Goal: Task Accomplishment & Management: Complete application form

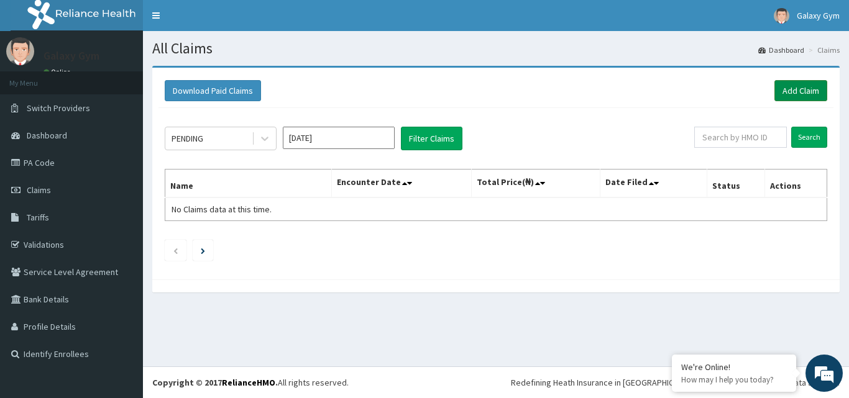
click at [799, 86] on link "Add Claim" at bounding box center [800, 90] width 53 height 21
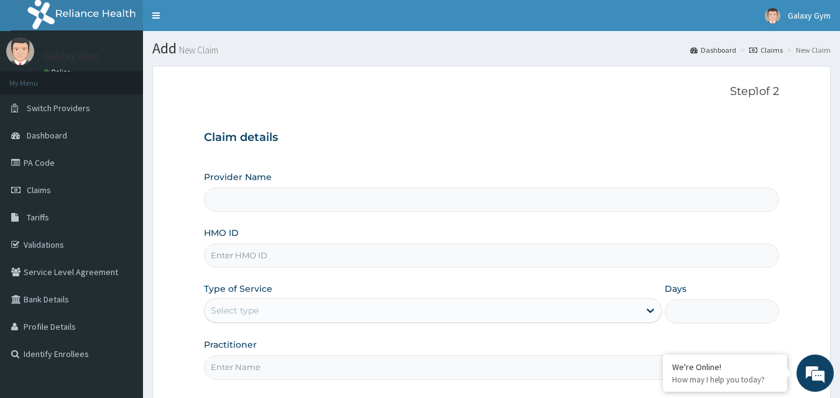
click at [256, 256] on input "HMO ID" at bounding box center [491, 256] width 575 height 24
paste input "10044/A"
type input "10044/A"
type input "Galaxy Gym"
type input "1"
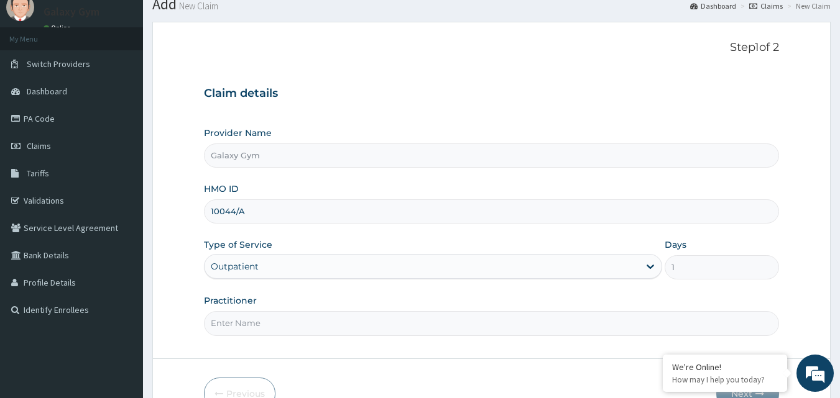
scroll to position [116, 0]
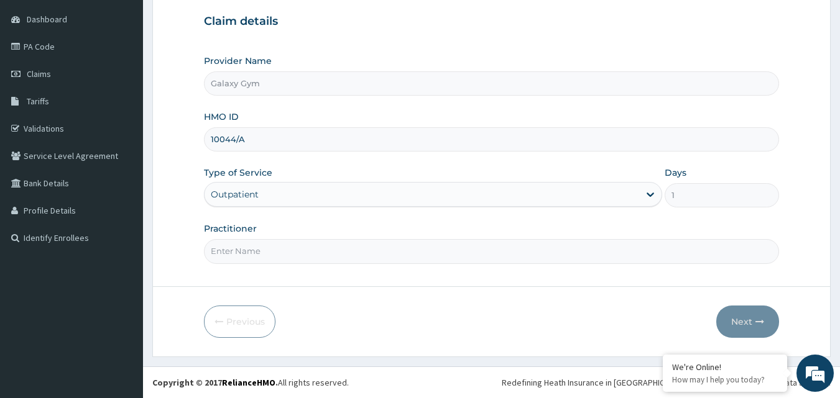
type input "10044/A"
click at [285, 253] on input "Practitioner" at bounding box center [491, 251] width 575 height 24
type input "LOHI OISE"
click at [716, 306] on button "Next" at bounding box center [747, 322] width 63 height 32
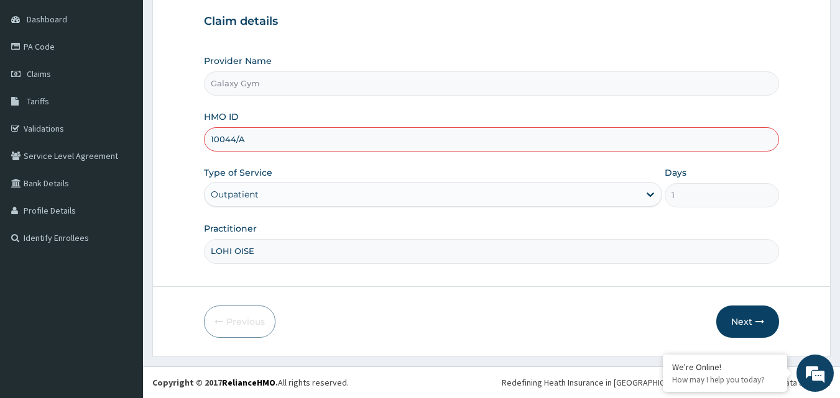
click at [716, 306] on button "Next" at bounding box center [747, 322] width 63 height 32
click at [743, 318] on button "Next" at bounding box center [747, 322] width 63 height 32
drag, startPoint x: 244, startPoint y: 139, endPoint x: 211, endPoint y: 142, distance: 33.1
click at [211, 142] on input "10044/A" at bounding box center [491, 139] width 575 height 24
paste input "DNE/"
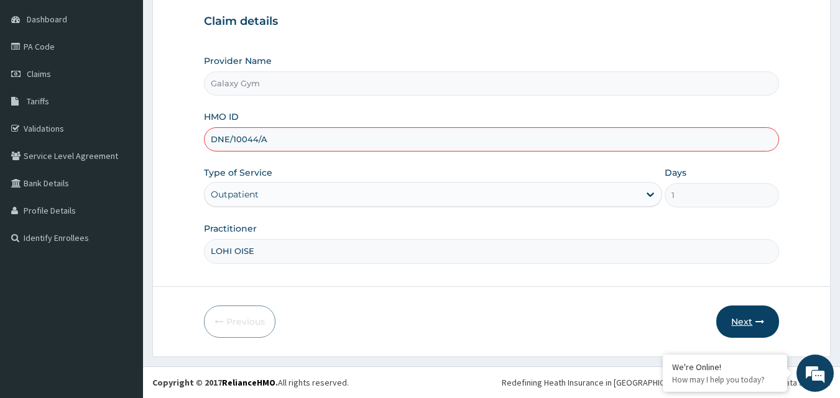
type input "DNE/10044/A"
click at [746, 321] on button "Next" at bounding box center [747, 322] width 63 height 32
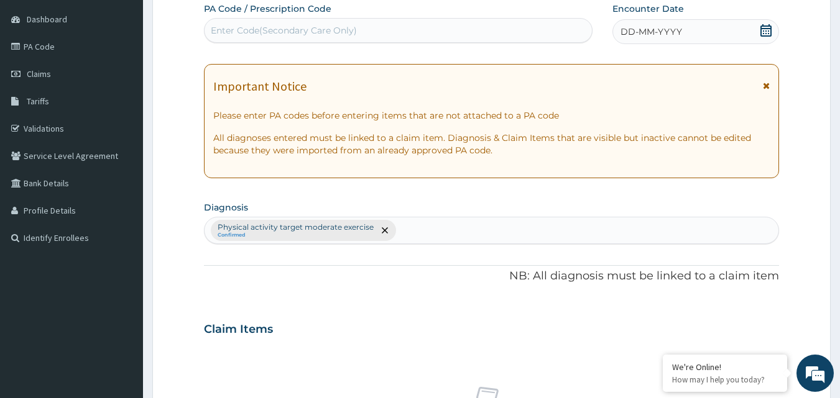
click at [311, 25] on div "Enter Code(Secondary Care Only)" at bounding box center [284, 30] width 146 height 12
paste input "PA/D6C837"
type input "PA/D6C837"
click at [650, 27] on span "DD-MM-YYYY" at bounding box center [651, 31] width 62 height 12
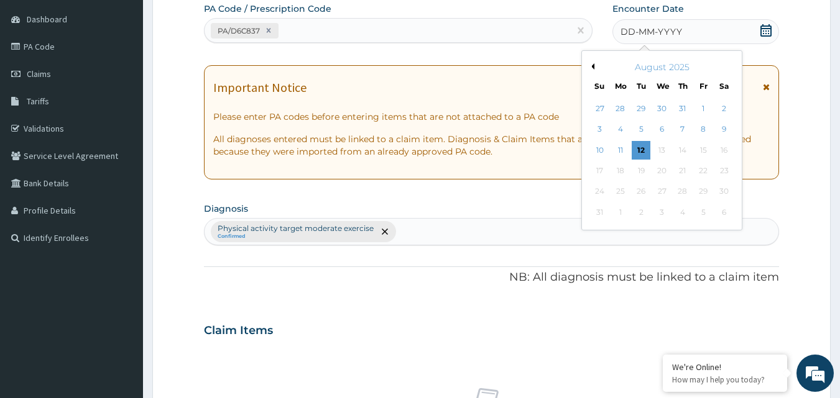
click at [592, 64] on button "Previous Month" at bounding box center [591, 66] width 6 height 6
click at [725, 108] on div "5" at bounding box center [724, 108] width 19 height 19
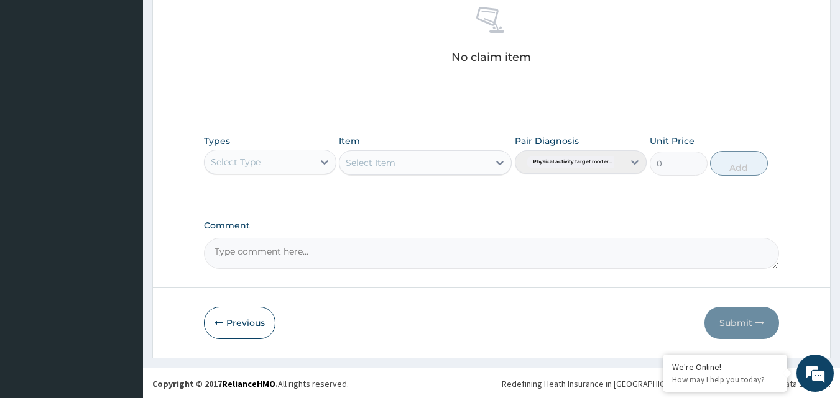
scroll to position [498, 0]
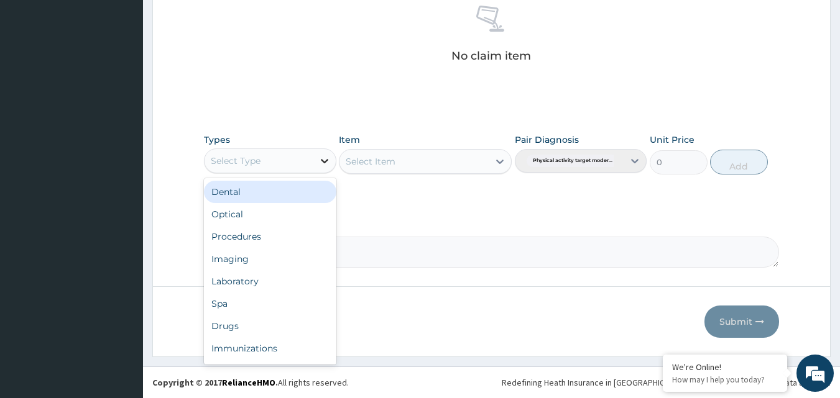
click at [324, 165] on icon at bounding box center [324, 161] width 12 height 12
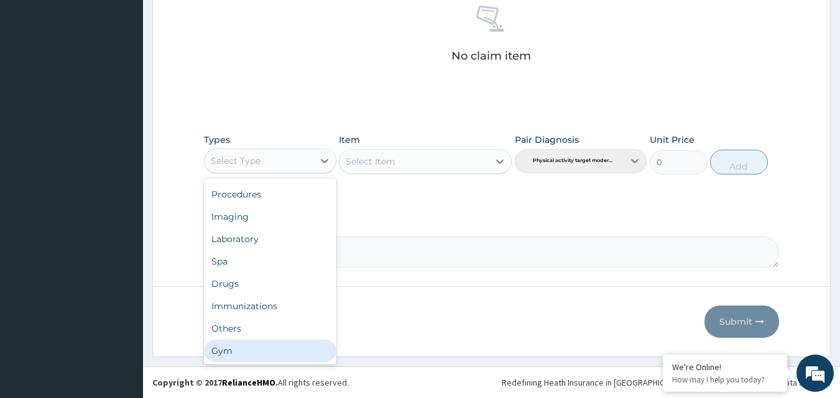
click at [262, 352] on div "Gym" at bounding box center [270, 351] width 132 height 22
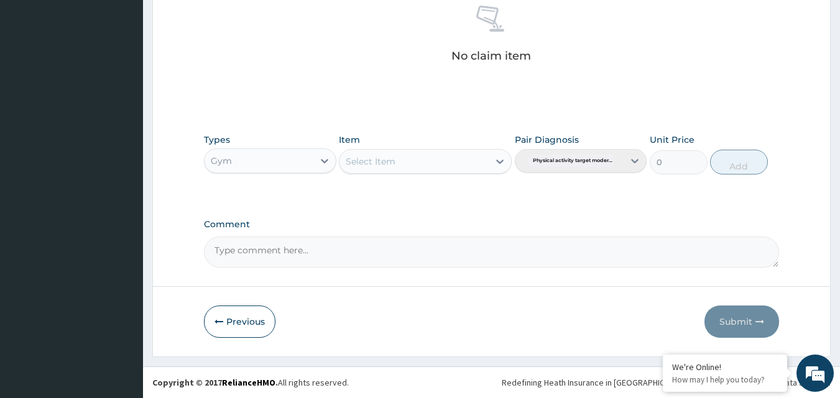
click at [498, 158] on icon at bounding box center [499, 161] width 12 height 12
click at [459, 190] on div "Gym per walk in" at bounding box center [425, 192] width 173 height 22
click at [734, 165] on button "Add" at bounding box center [739, 162] width 58 height 25
type input "0"
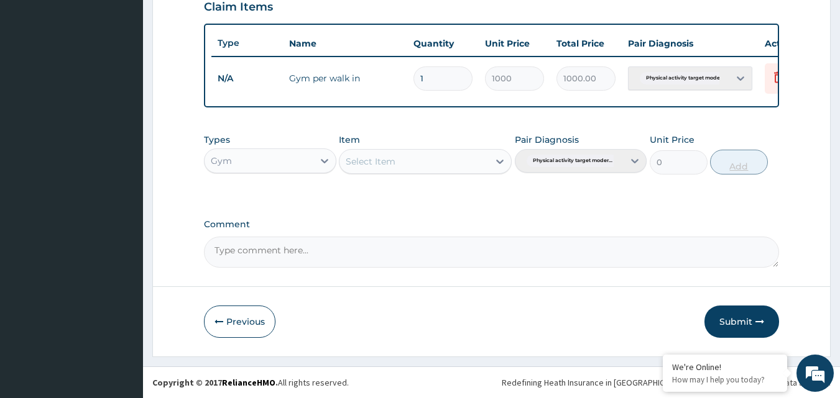
scroll to position [448, 0]
click at [728, 322] on button "Submit" at bounding box center [741, 322] width 75 height 32
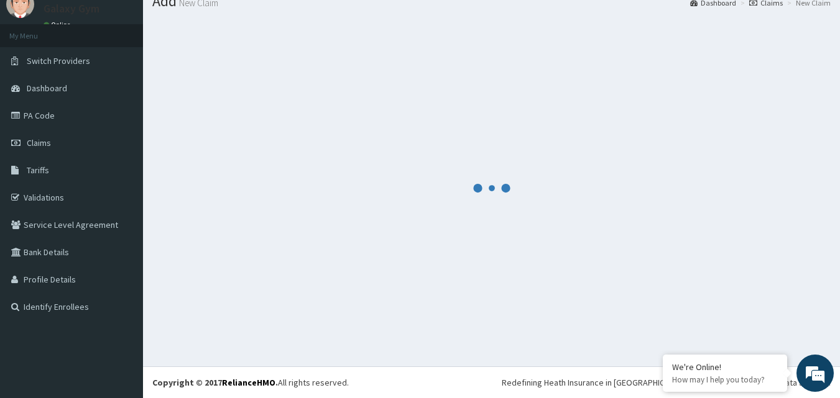
scroll to position [47, 0]
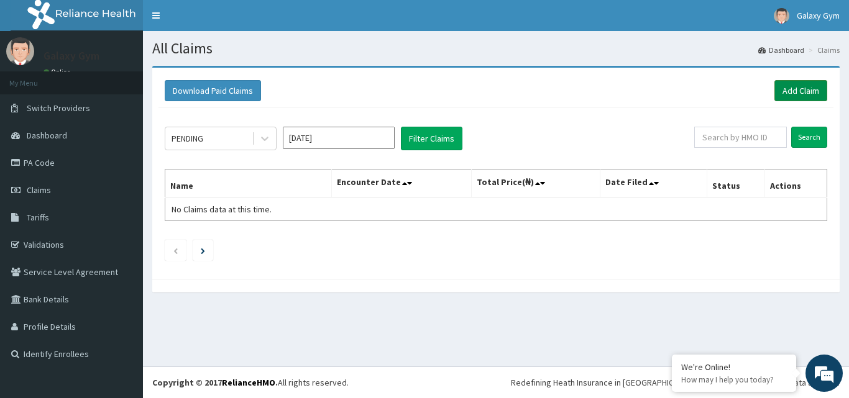
click at [787, 92] on link "Add Claim" at bounding box center [800, 90] width 53 height 21
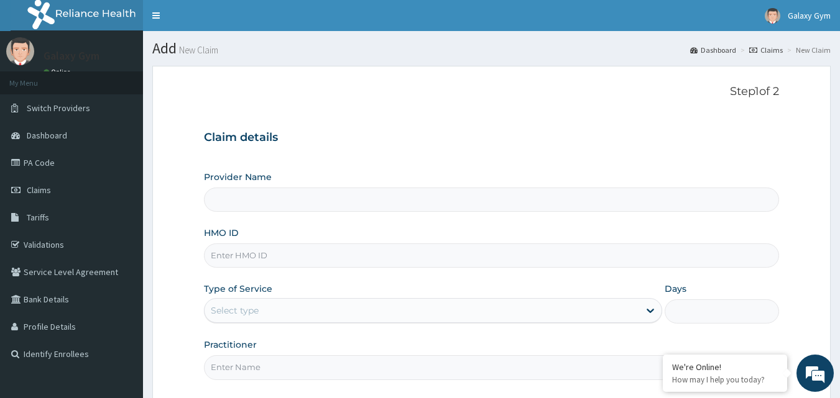
click at [286, 257] on input "HMO ID" at bounding box center [491, 256] width 575 height 24
paste input "DNE/10044/A"
type input "DNE/10044/A"
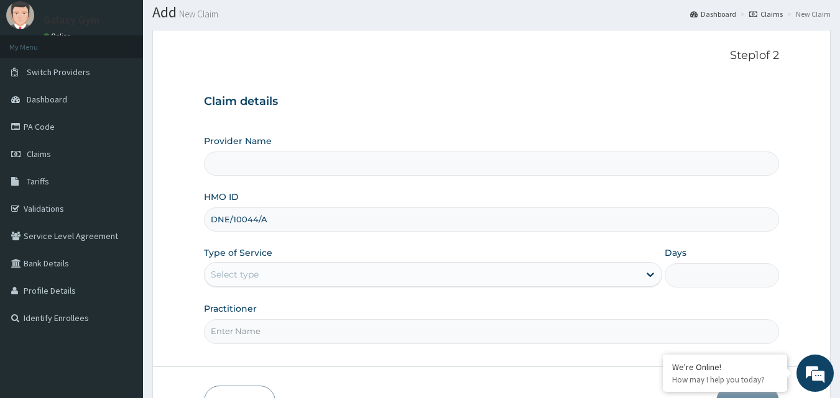
scroll to position [116, 0]
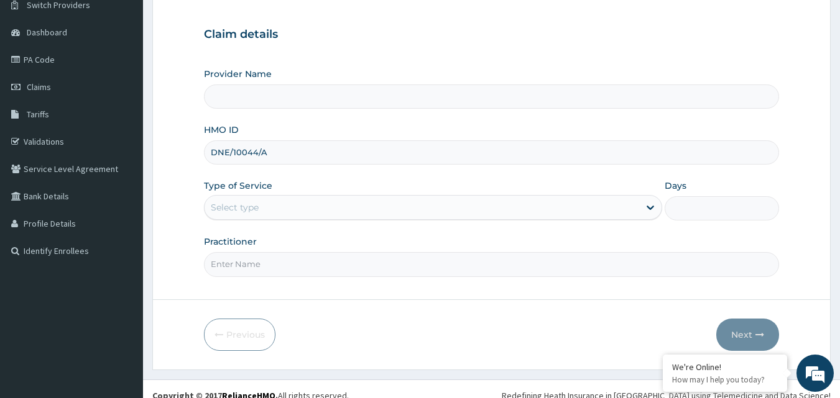
type input "Galaxy Gym"
type input "1"
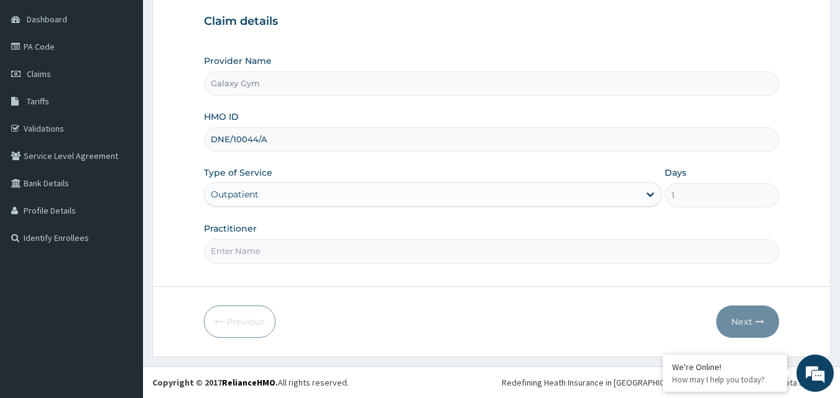
type input "DNE/10044/A"
click at [354, 250] on input "Practitioner" at bounding box center [491, 251] width 575 height 24
type input "LOHI OISE"
click at [500, 350] on form "Step 1 of 2 Claim details Provider Name Galaxy Gym HMO ID DNE/10044/A Type of S…" at bounding box center [491, 154] width 678 height 408
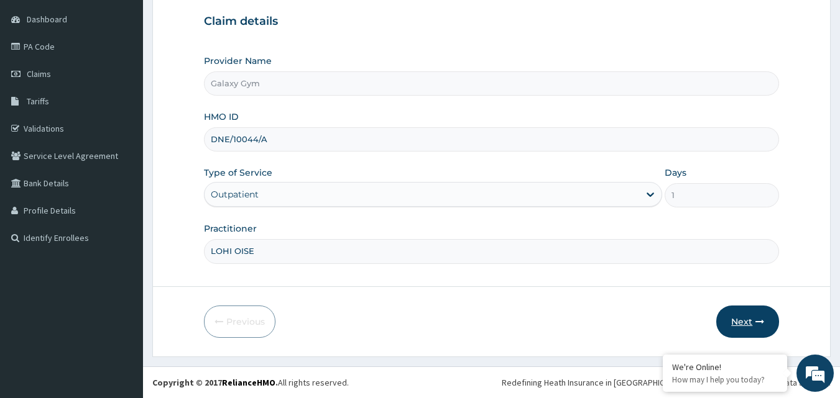
click at [740, 323] on button "Next" at bounding box center [747, 322] width 63 height 32
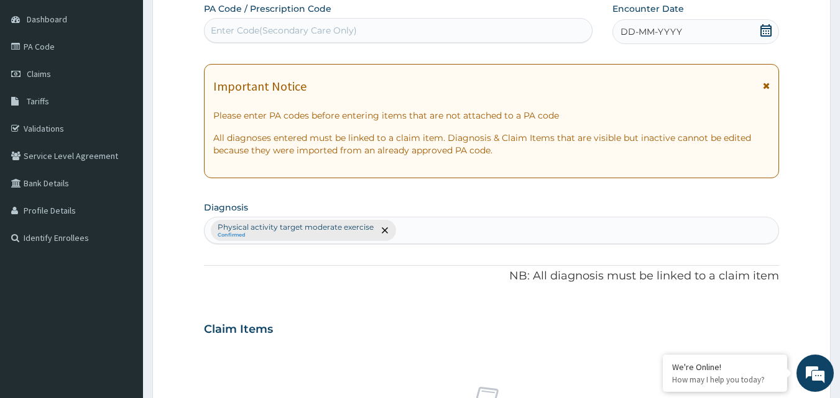
click at [465, 25] on div "Enter Code(Secondary Care Only)" at bounding box center [398, 31] width 388 height 20
paste input "PA/709F8C"
type input "PA/709F8C"
click at [633, 29] on span "DD-MM-YYYY" at bounding box center [651, 31] width 62 height 12
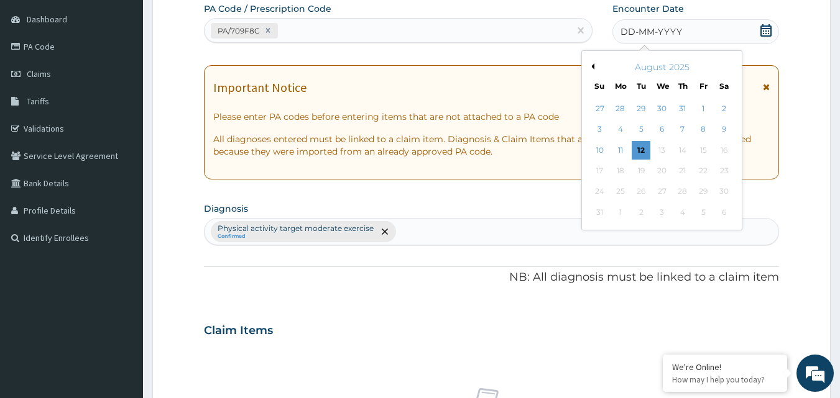
click at [593, 66] on button "Previous Month" at bounding box center [591, 66] width 6 height 6
click at [638, 151] on div "15" at bounding box center [641, 150] width 19 height 19
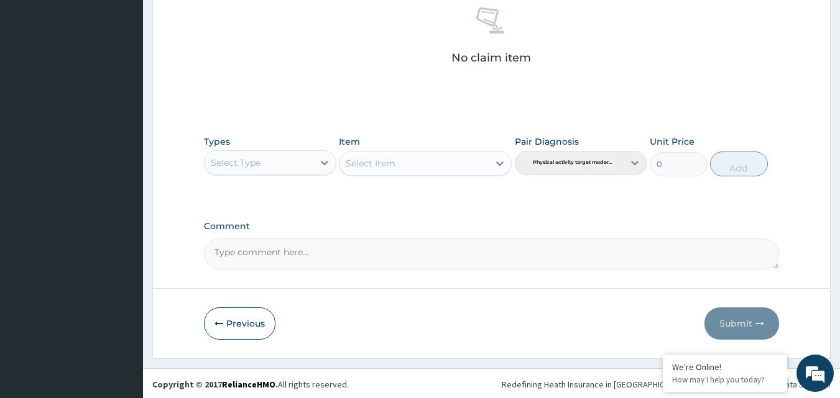
scroll to position [498, 0]
drag, startPoint x: 324, startPoint y: 157, endPoint x: 327, endPoint y: 168, distance: 12.1
click at [327, 160] on icon at bounding box center [324, 161] width 12 height 12
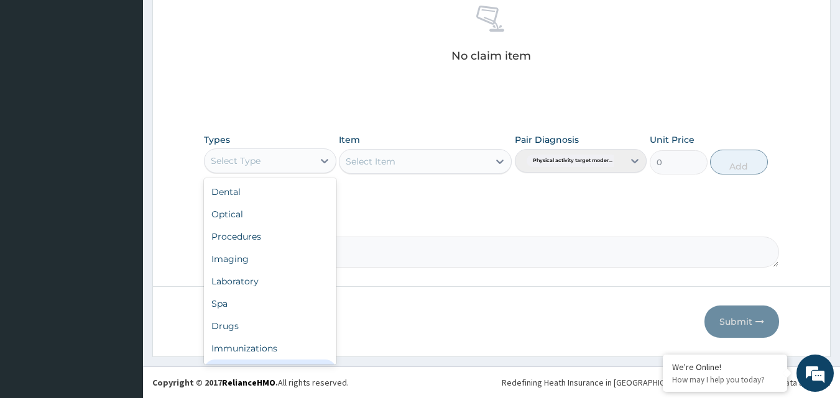
scroll to position [42, 0]
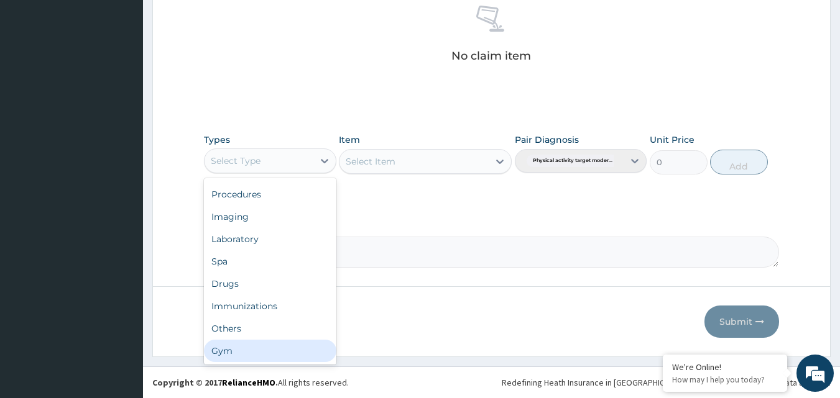
drag, startPoint x: 264, startPoint y: 342, endPoint x: 365, endPoint y: 304, distance: 108.1
click at [265, 343] on div "Gym" at bounding box center [270, 351] width 132 height 22
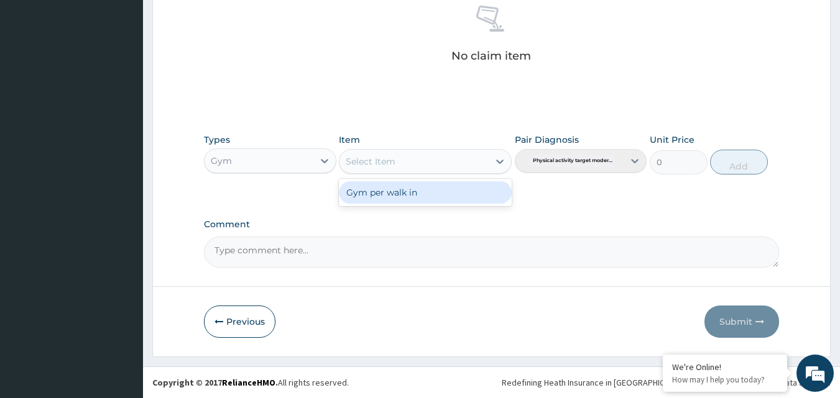
click at [498, 160] on icon at bounding box center [499, 161] width 12 height 12
click at [451, 190] on div "Gym per walk in" at bounding box center [425, 192] width 173 height 22
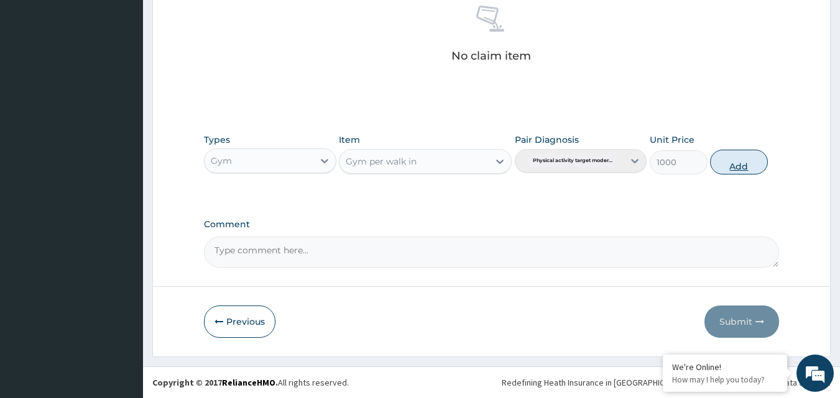
click at [735, 165] on button "Add" at bounding box center [739, 162] width 58 height 25
type input "0"
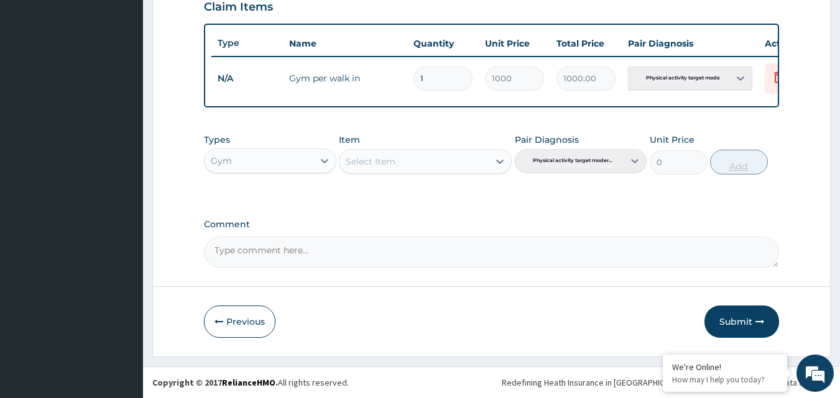
scroll to position [448, 0]
click at [734, 323] on button "Submit" at bounding box center [741, 322] width 75 height 32
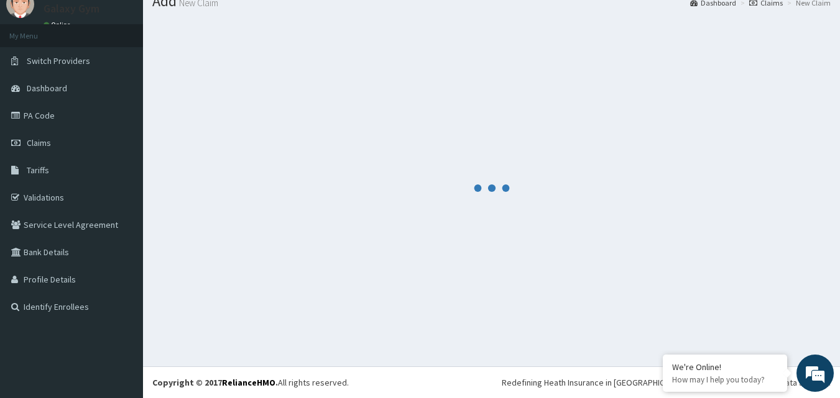
scroll to position [47, 0]
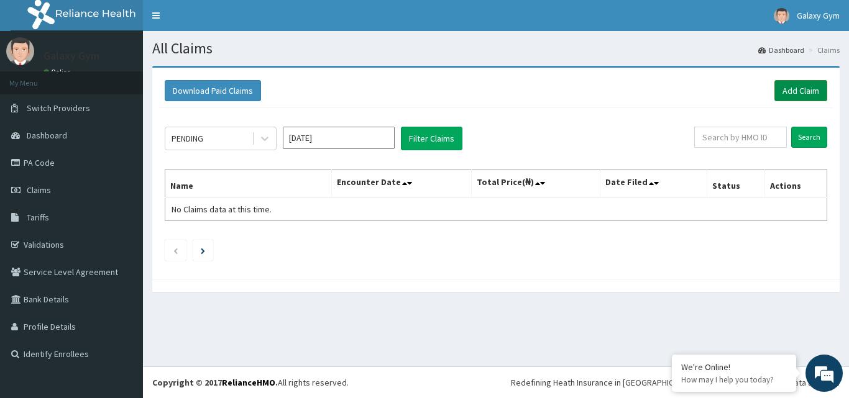
click at [799, 86] on link "Add Claim" at bounding box center [800, 90] width 53 height 21
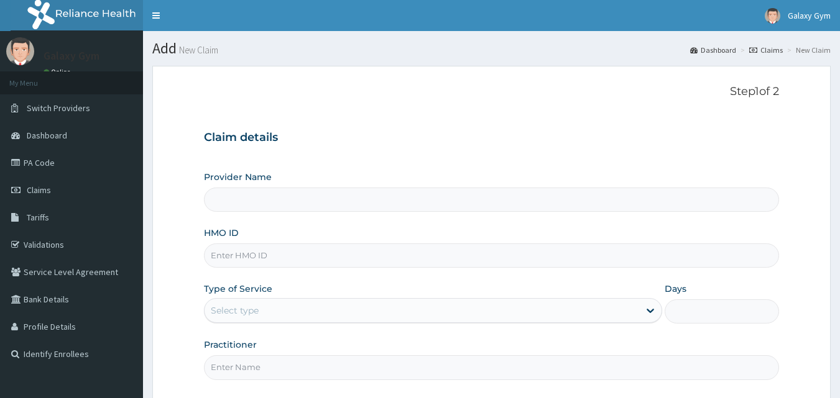
click at [354, 258] on input "HMO ID" at bounding box center [491, 256] width 575 height 24
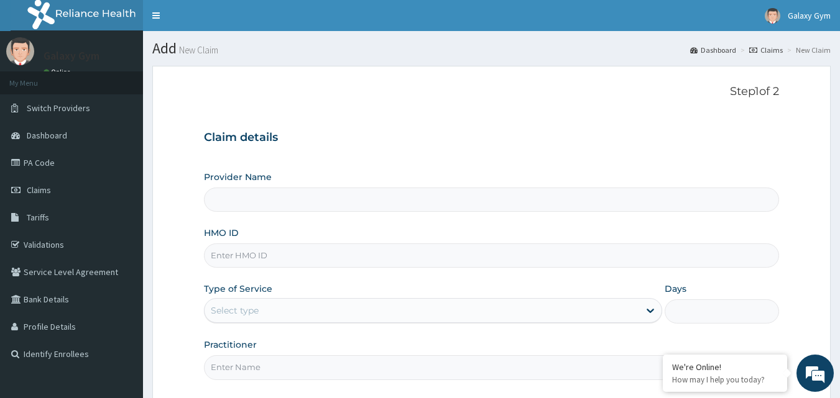
paste input "PSI/10004/A"
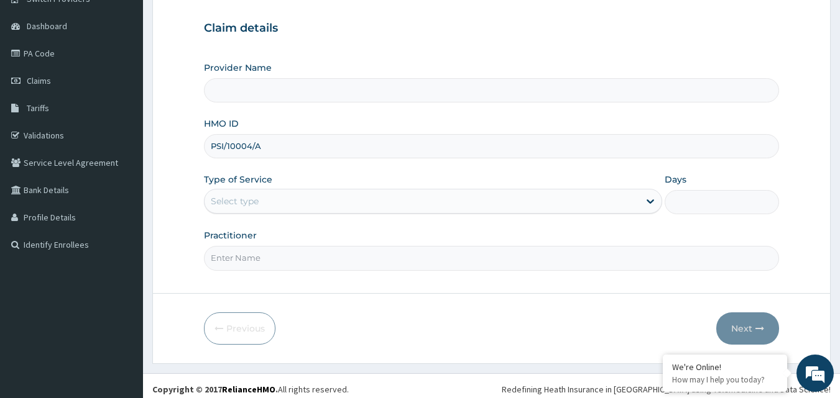
scroll to position [116, 0]
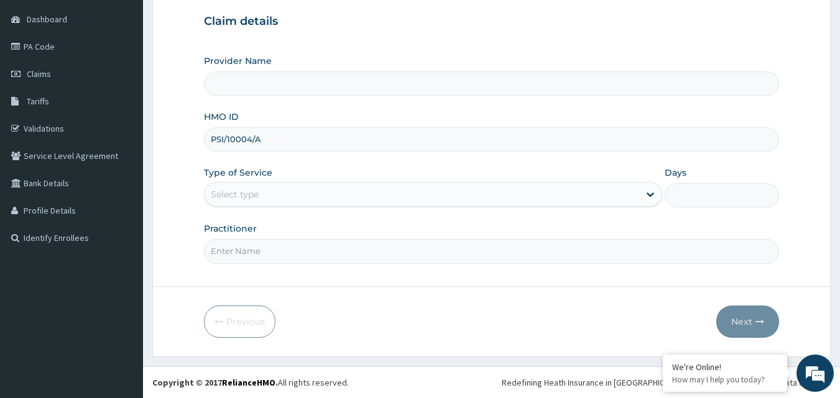
type input "PSI/10004/A"
click at [359, 259] on input "Practitioner" at bounding box center [491, 251] width 575 height 24
type input "Galaxy Gym"
type input "1"
type input "LOHI OISE"
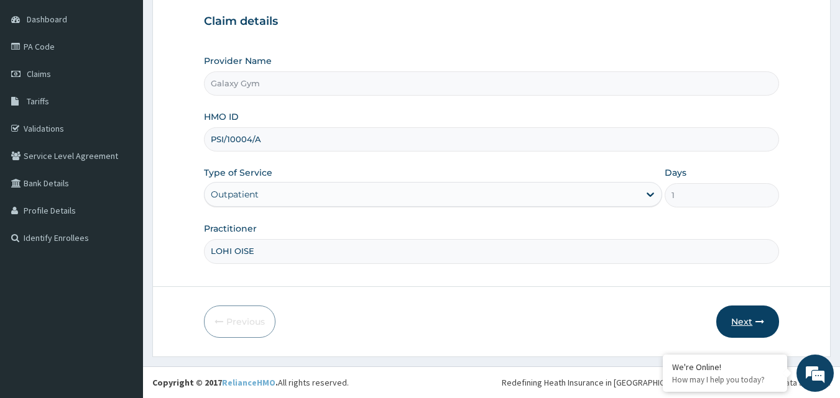
scroll to position [0, 0]
click at [739, 331] on button "Next" at bounding box center [747, 322] width 63 height 32
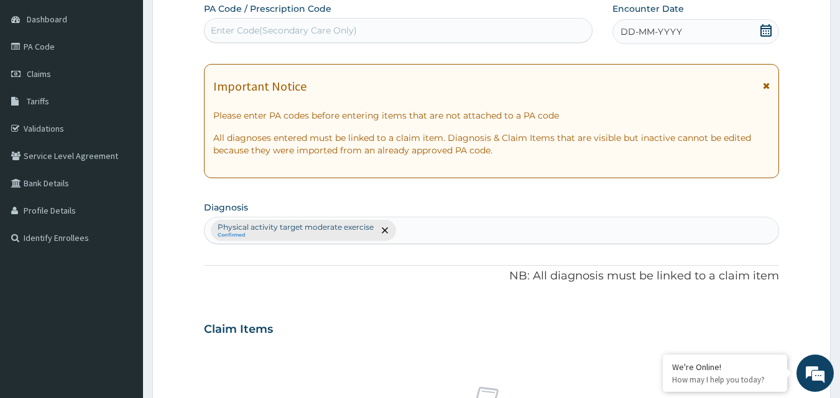
click at [239, 24] on div "Enter Code(Secondary Care Only)" at bounding box center [284, 30] width 146 height 12
paste input "PA/9938D7"
type input "PA/9938D7"
click at [655, 33] on span "DD-MM-YYYY" at bounding box center [651, 31] width 62 height 12
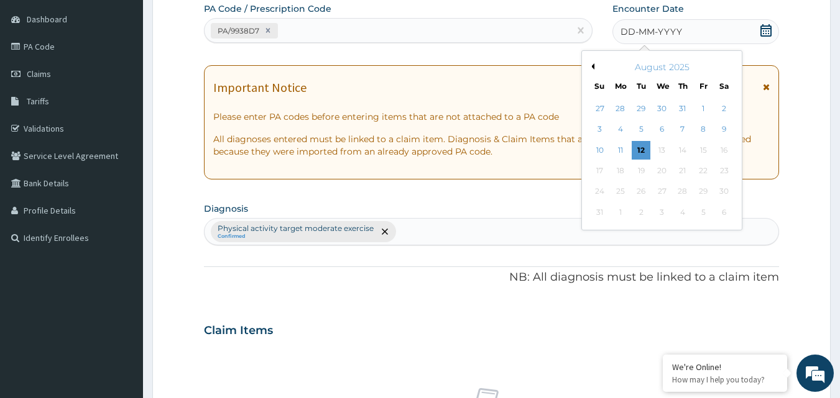
click at [593, 65] on button "Previous Month" at bounding box center [591, 66] width 6 height 6
click at [682, 129] on div "10" at bounding box center [682, 130] width 19 height 19
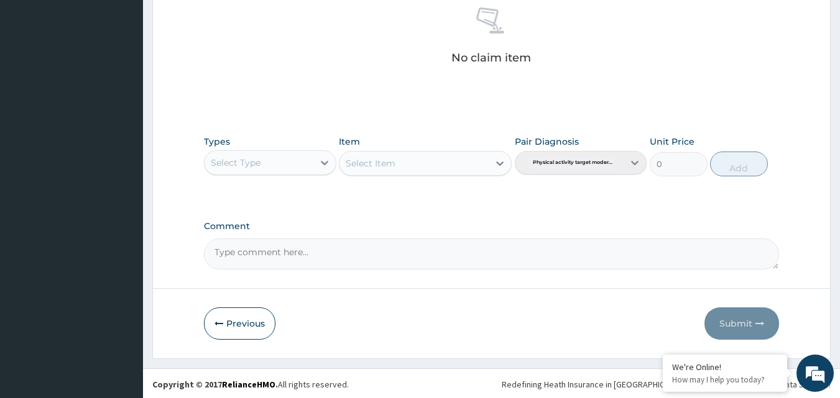
scroll to position [498, 0]
click at [323, 157] on icon at bounding box center [324, 161] width 12 height 12
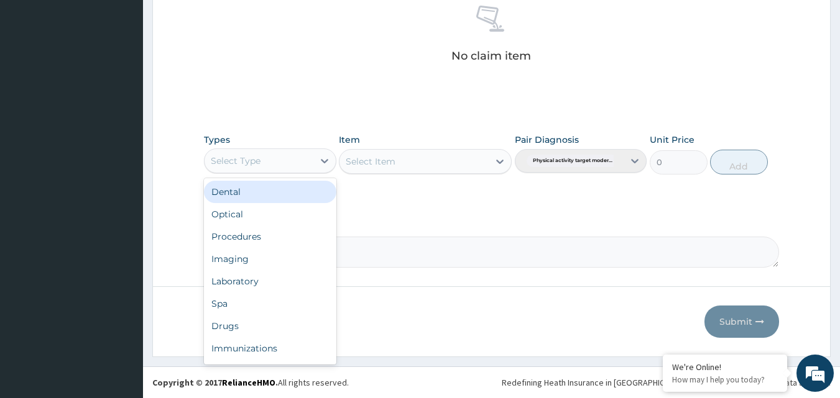
scroll to position [42, 0]
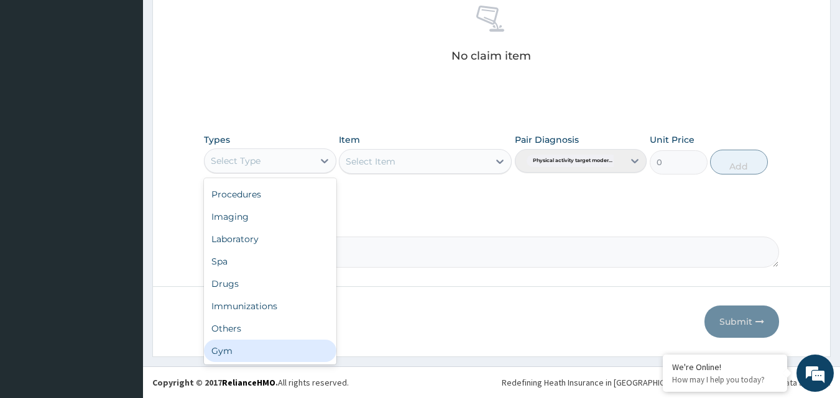
click at [277, 354] on div "Gym" at bounding box center [270, 351] width 132 height 22
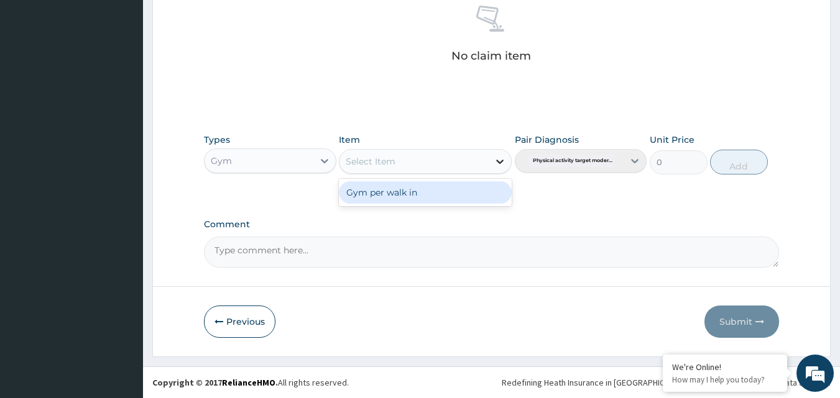
click at [496, 162] on icon at bounding box center [499, 161] width 12 height 12
click at [457, 191] on div "Gym per walk in" at bounding box center [425, 192] width 173 height 22
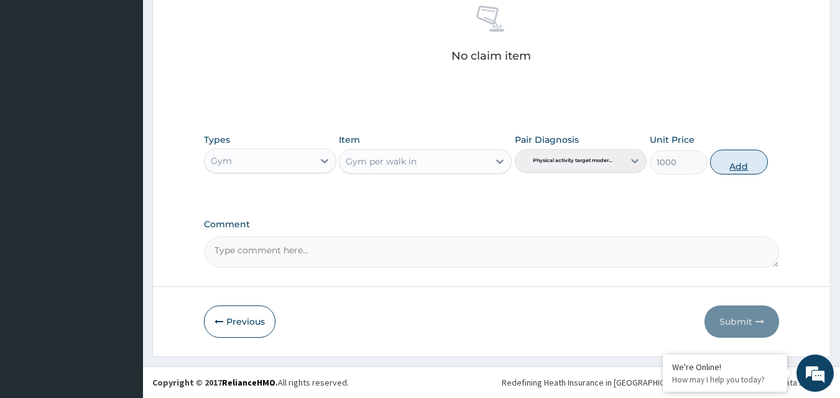
click at [734, 166] on button "Add" at bounding box center [739, 162] width 58 height 25
type input "0"
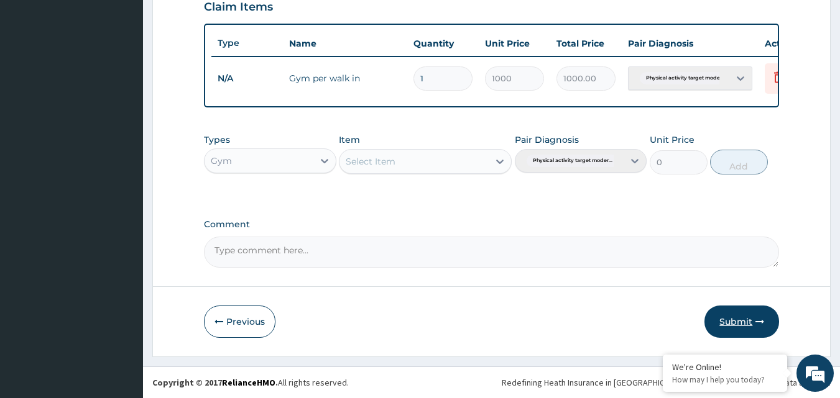
click at [733, 322] on button "Submit" at bounding box center [741, 322] width 75 height 32
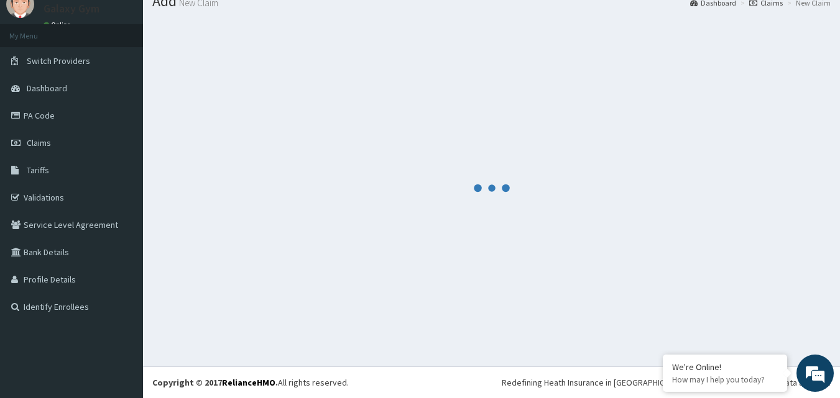
scroll to position [47, 0]
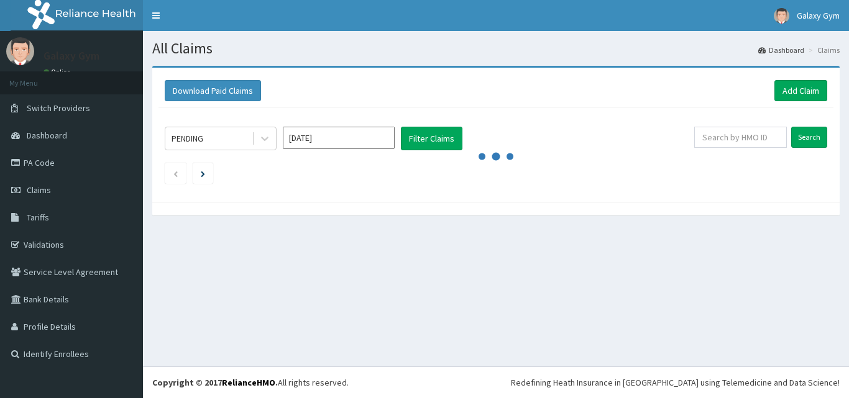
click at [768, 88] on div "Download Paid Claims Add Claim" at bounding box center [496, 90] width 662 height 21
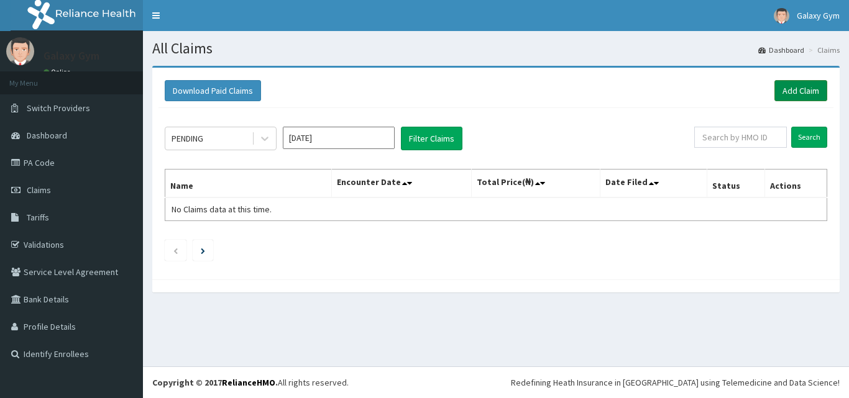
drag, startPoint x: 783, startPoint y: 89, endPoint x: 783, endPoint y: 98, distance: 8.7
click at [784, 89] on link "Add Claim" at bounding box center [800, 90] width 53 height 21
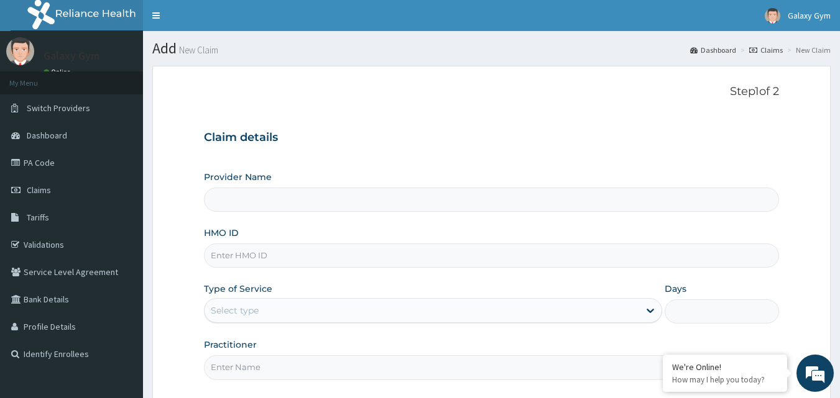
click at [362, 257] on input "HMO ID" at bounding box center [491, 256] width 575 height 24
paste input "PSI/10004/A"
type input "PSI/10004/A"
type input "Galaxy Gym"
type input "1"
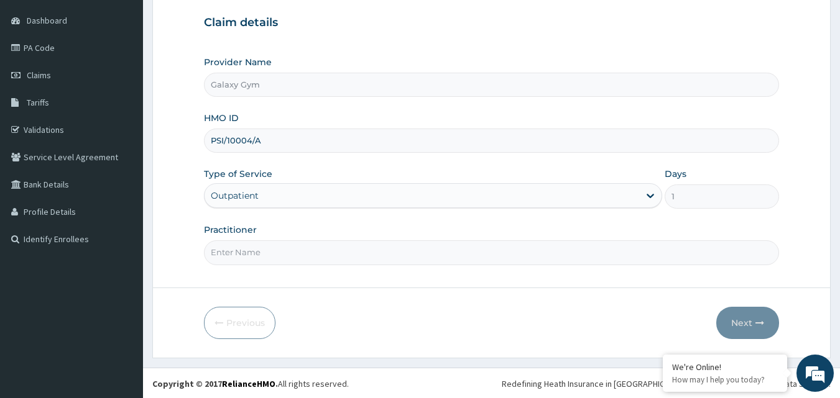
scroll to position [116, 0]
type input "PSI/10004/A"
click at [390, 261] on input "Practitioner" at bounding box center [491, 251] width 575 height 24
type input "LOHI OISE"
click at [716, 306] on button "Next" at bounding box center [747, 322] width 63 height 32
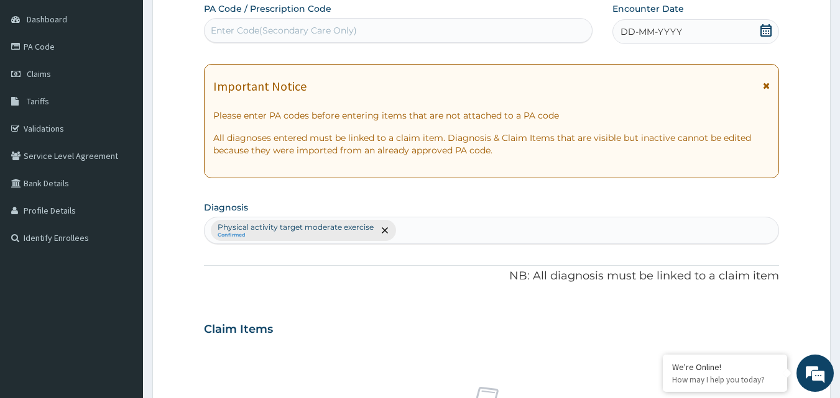
scroll to position [0, 0]
click at [398, 32] on div "Enter Code(Secondary Care Only)" at bounding box center [398, 31] width 388 height 20
paste input "PA/E7D05E"
type input "PA/E7D05E"
click at [633, 30] on span "DD-MM-YYYY" at bounding box center [651, 31] width 62 height 12
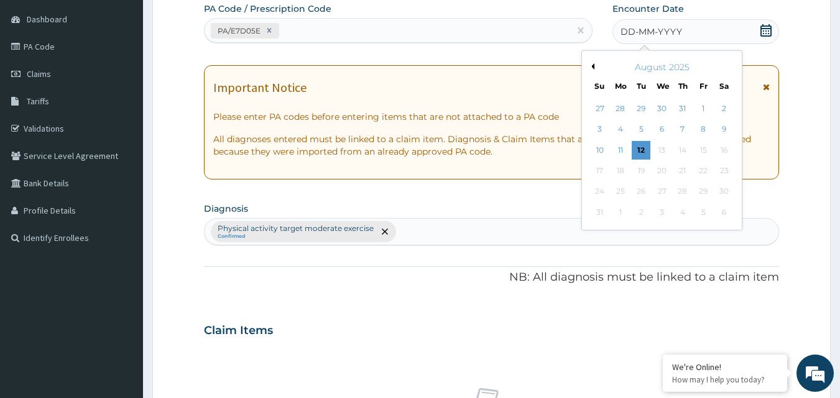
click at [592, 68] on button "Previous Month" at bounding box center [591, 66] width 6 height 6
click at [681, 171] on div "24" at bounding box center [682, 171] width 19 height 19
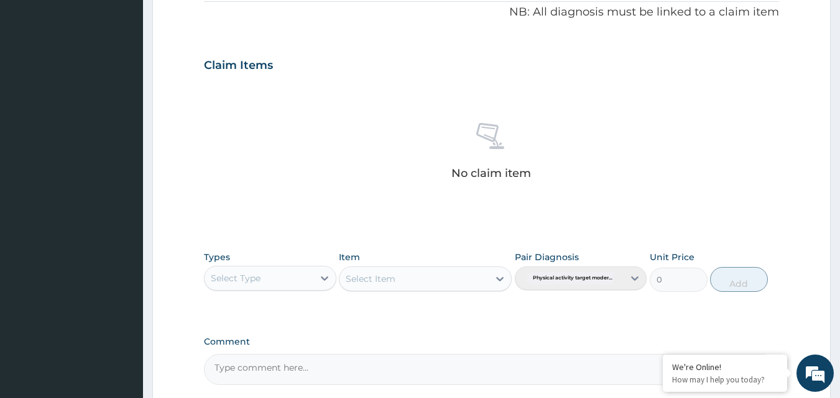
scroll to position [427, 0]
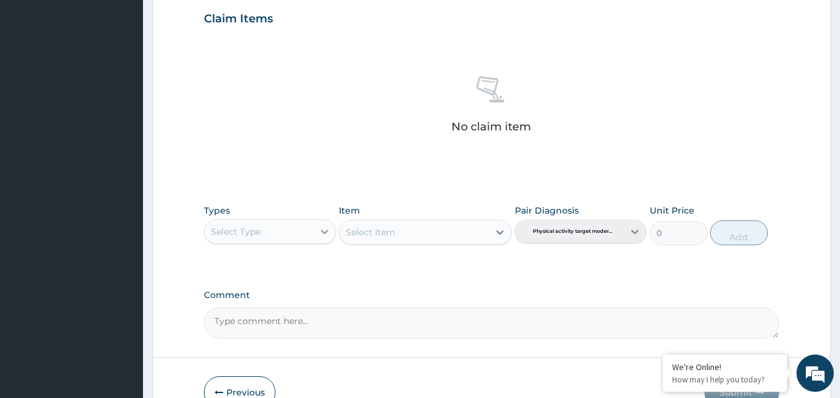
click at [319, 230] on icon at bounding box center [324, 232] width 12 height 12
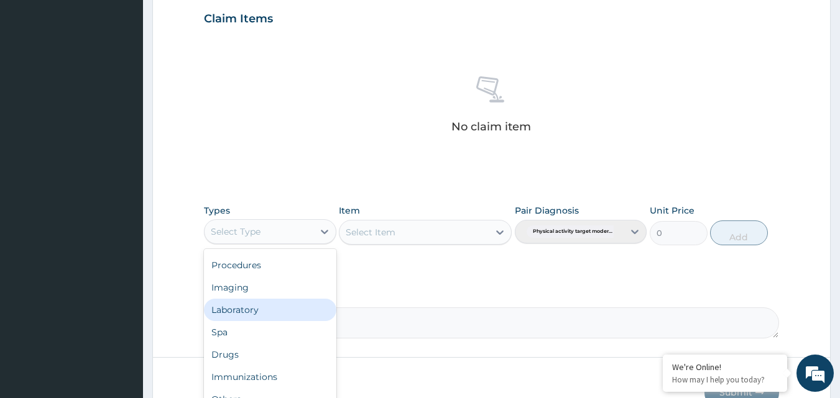
scroll to position [498, 0]
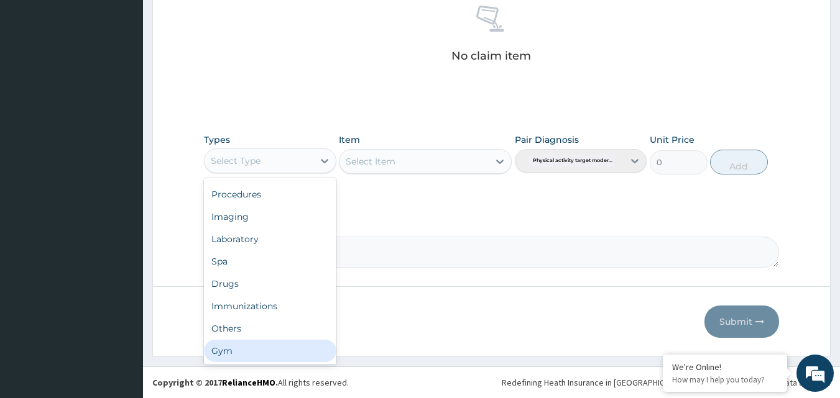
drag, startPoint x: 249, startPoint y: 346, endPoint x: 263, endPoint y: 347, distance: 13.7
click at [251, 347] on div "Gym" at bounding box center [270, 351] width 132 height 22
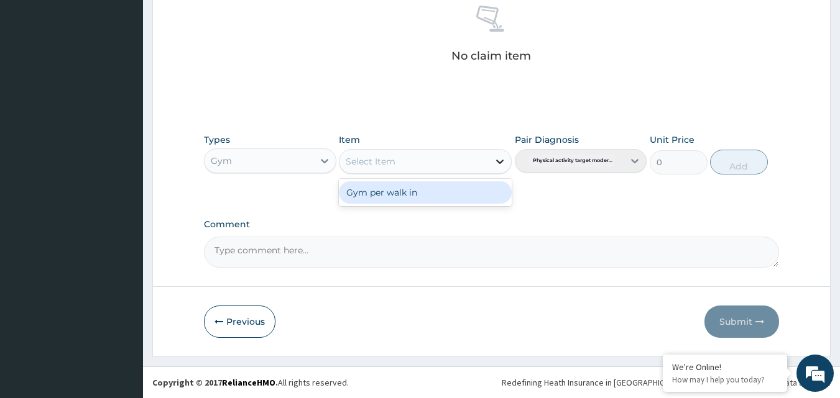
click at [499, 160] on icon at bounding box center [499, 161] width 12 height 12
click at [480, 195] on div "Gym per walk in" at bounding box center [425, 192] width 173 height 22
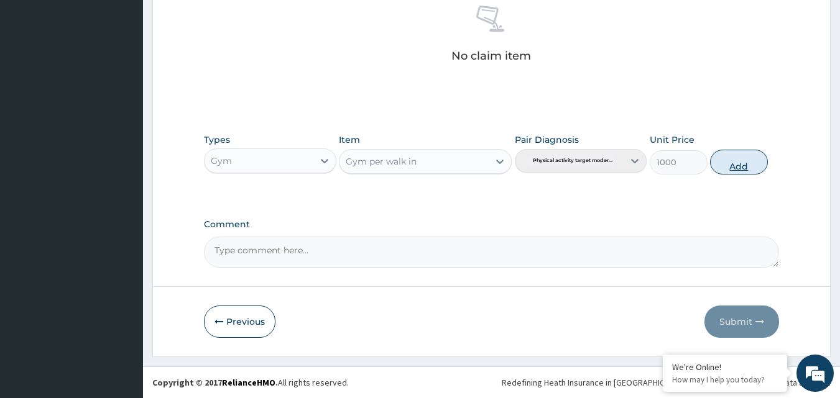
click at [732, 163] on button "Add" at bounding box center [739, 162] width 58 height 25
type input "0"
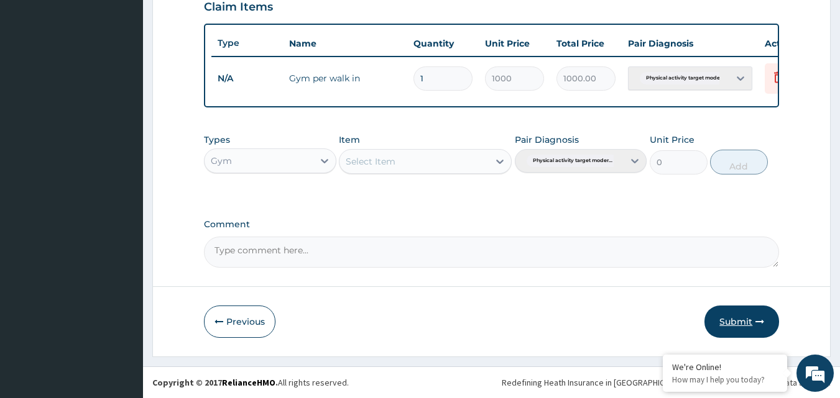
click at [736, 315] on button "Submit" at bounding box center [741, 322] width 75 height 32
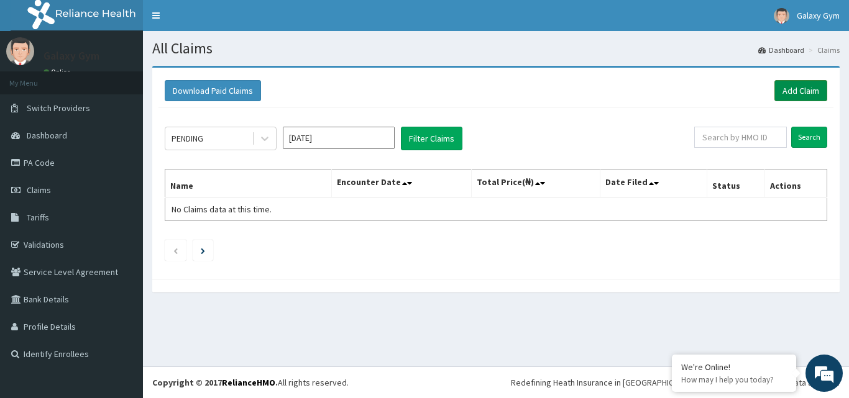
click at [780, 99] on link "Add Claim" at bounding box center [800, 90] width 53 height 21
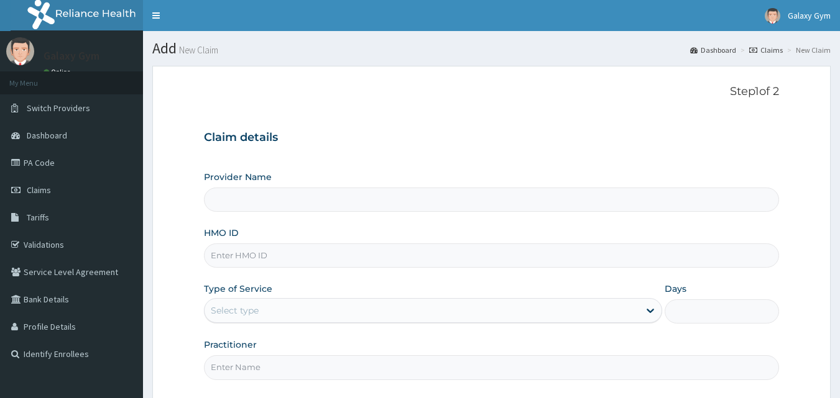
click at [252, 256] on input "HMO ID" at bounding box center [491, 256] width 575 height 24
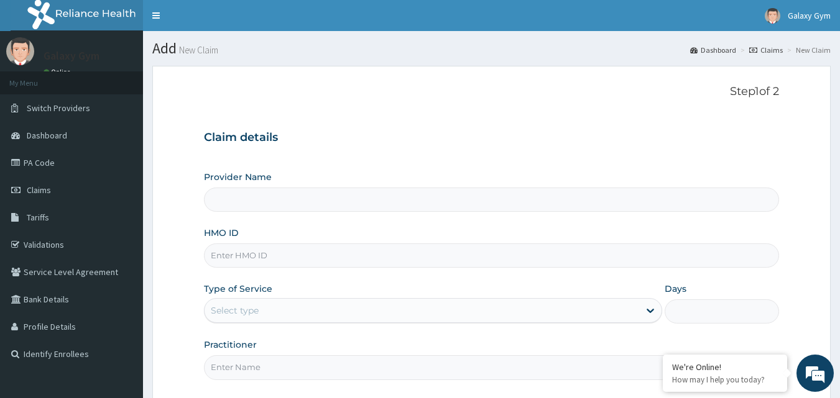
paste input "SDC/10077/C"
type input "SDC/10077/C"
type input "Galaxy Gym"
type input "1"
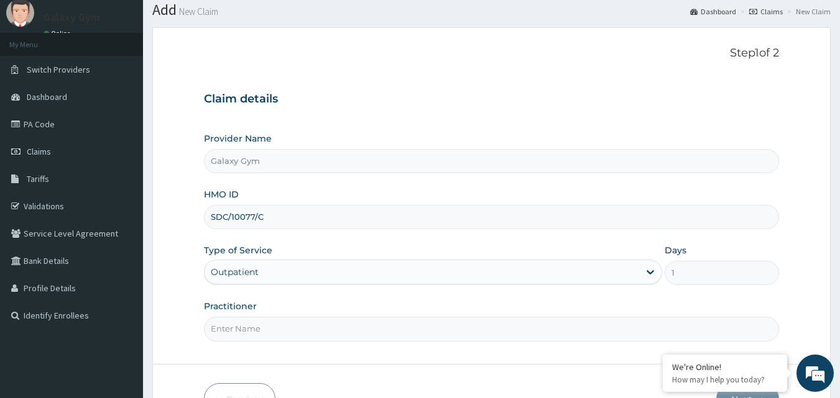
scroll to position [116, 0]
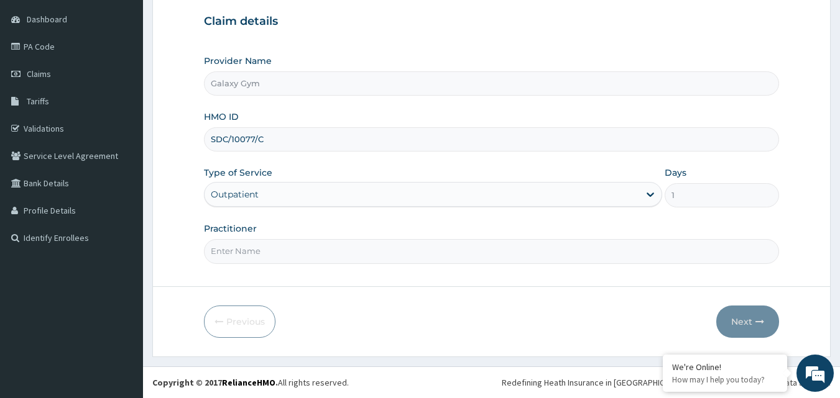
type input "SDC/10077/C"
click at [314, 262] on input "Practitioner" at bounding box center [491, 251] width 575 height 24
type input "LOHI OISE"
click at [716, 306] on button "Next" at bounding box center [747, 322] width 63 height 32
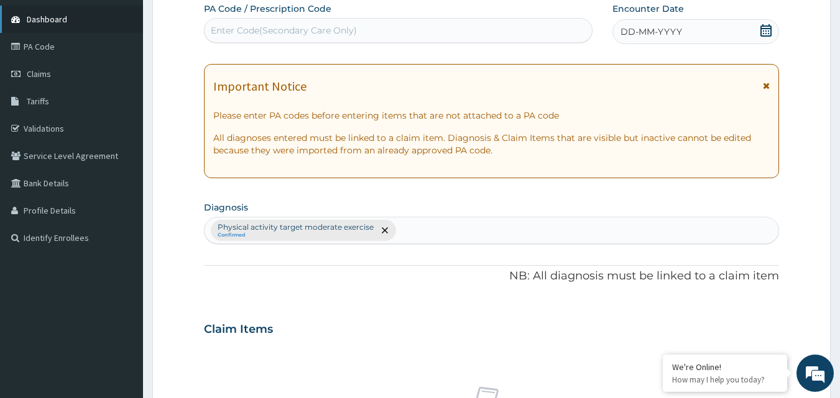
scroll to position [0, 0]
click at [370, 36] on div "Enter Code(Secondary Care Only)" at bounding box center [398, 31] width 388 height 20
paste input "PA/D9B790"
type input "PA/D9B790"
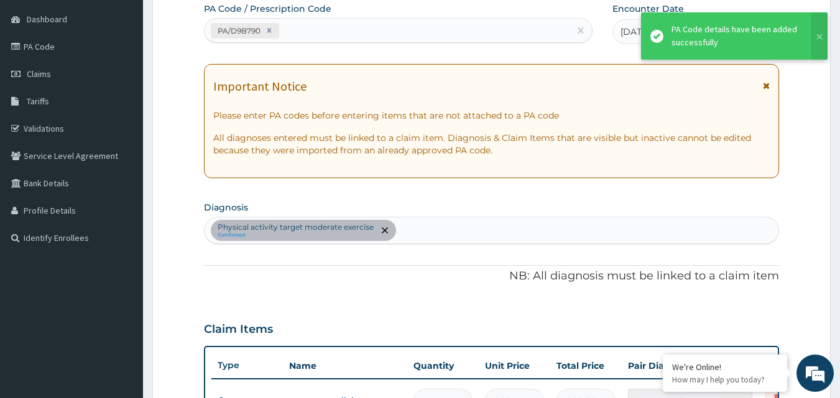
scroll to position [131, 0]
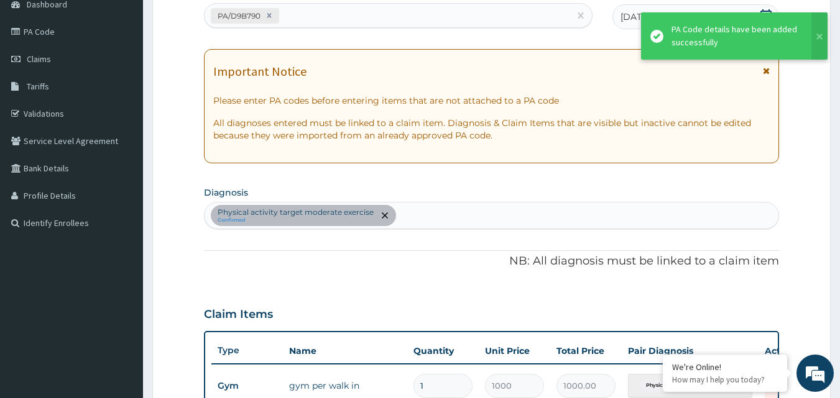
click at [629, 17] on span "[DATE]" at bounding box center [634, 17] width 29 height 12
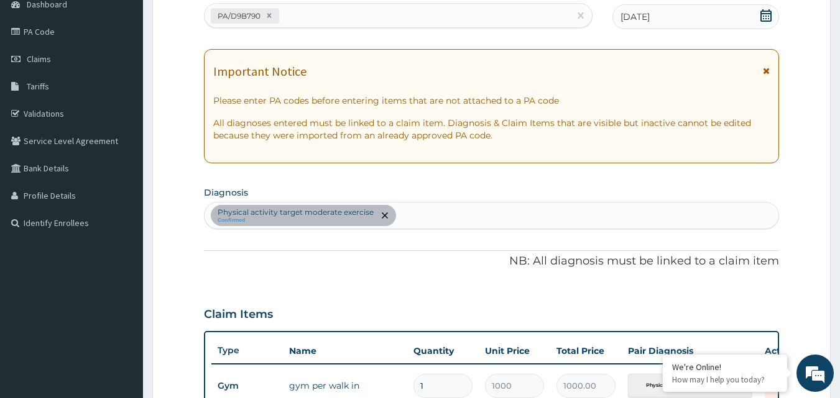
click at [628, 17] on span "[DATE]" at bounding box center [634, 17] width 29 height 12
click at [638, 18] on span "[DATE]" at bounding box center [634, 17] width 29 height 12
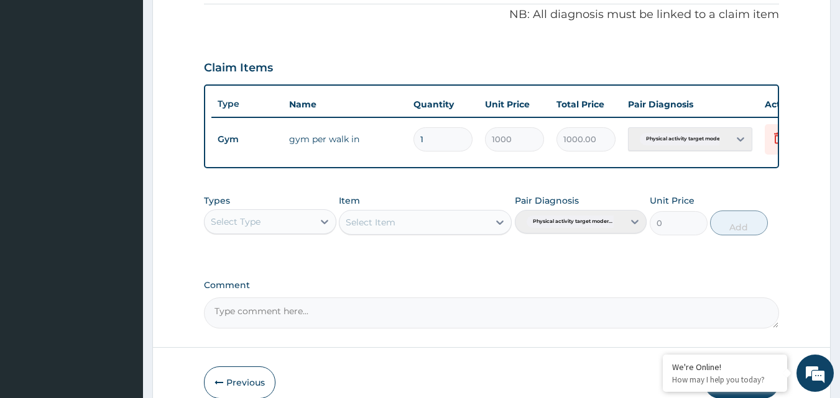
scroll to position [448, 0]
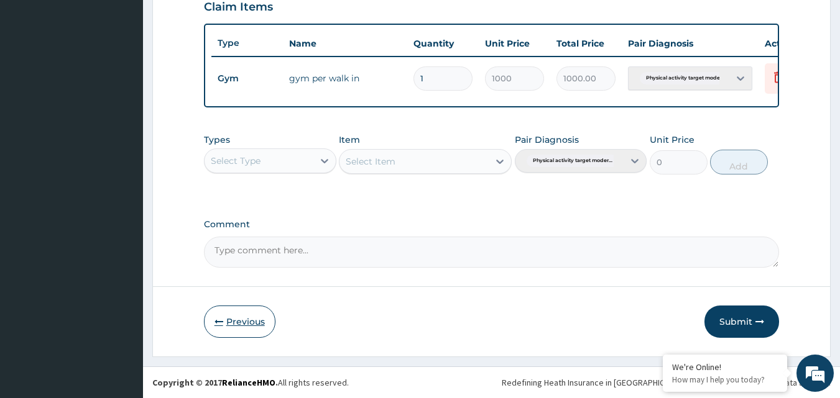
click at [243, 321] on button "Previous" at bounding box center [239, 322] width 71 height 32
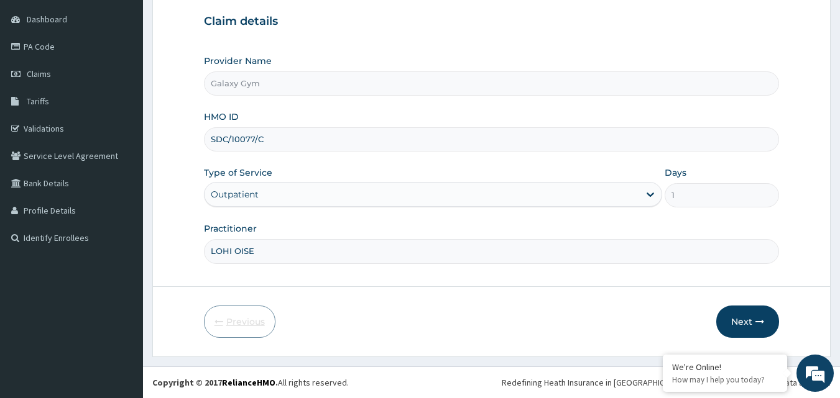
scroll to position [116, 0]
click at [270, 137] on input "SDC/10077/C" at bounding box center [491, 139] width 575 height 24
type input "SDC/10077/D"
click at [739, 316] on button "Next" at bounding box center [747, 322] width 63 height 32
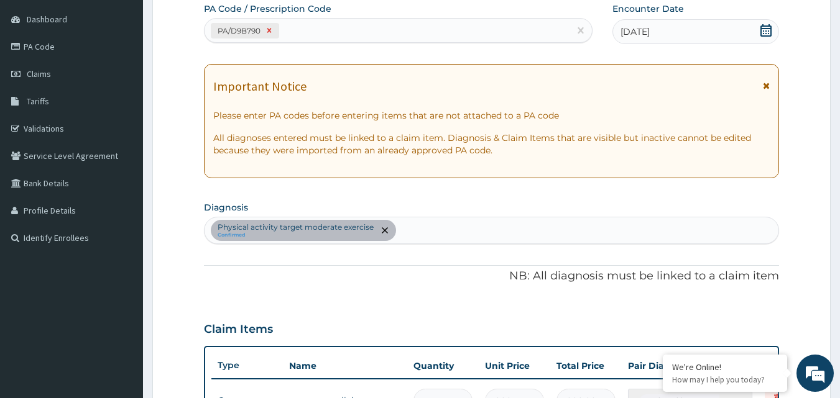
click at [267, 30] on icon at bounding box center [269, 30] width 9 height 9
click at [276, 32] on div "Enter Code(Secondary Care Only)" at bounding box center [284, 30] width 146 height 12
paste input "PA/1E7CB5"
type input "PA/1E7CB5"
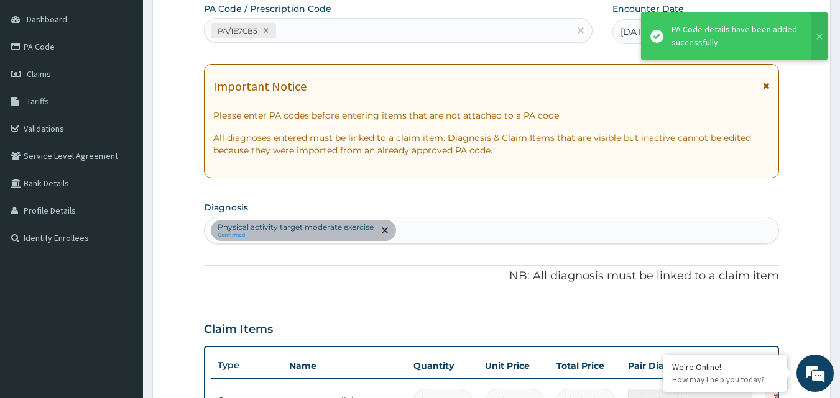
scroll to position [131, 0]
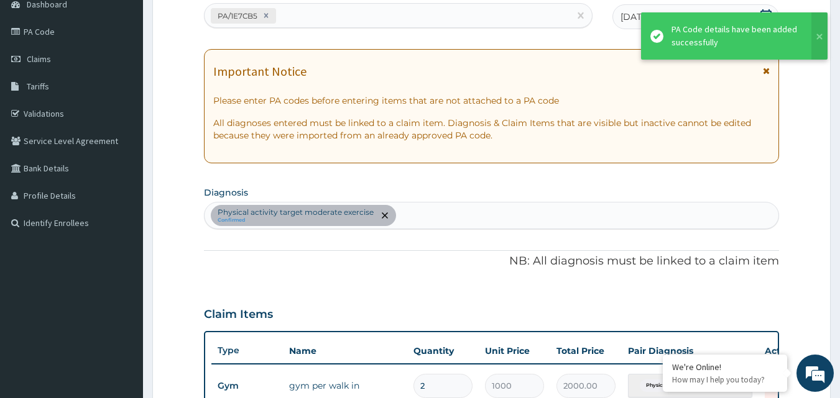
click at [610, 39] on div "PA Code / Prescription Code PA/1E7CB5 Encounter Date [DATE] Important Notice Pl…" at bounding box center [491, 282] width 575 height 588
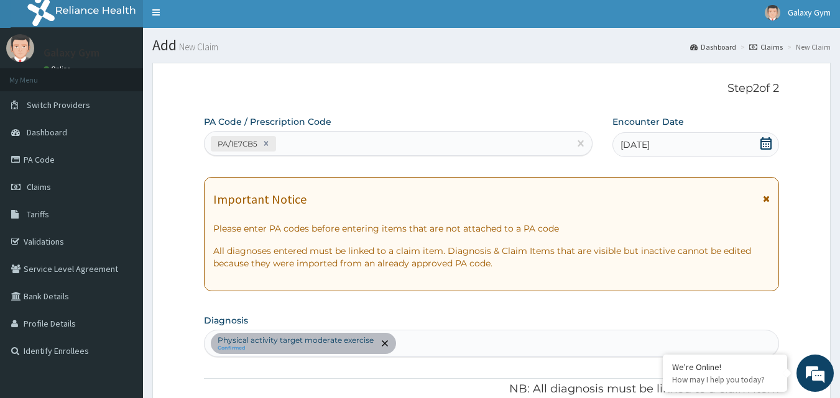
scroll to position [0, 0]
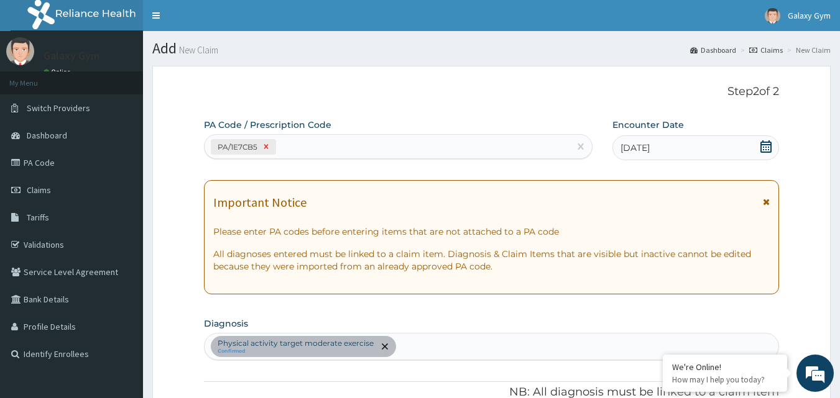
click at [267, 150] on icon at bounding box center [266, 146] width 9 height 9
type input "1"
type input "1000.00"
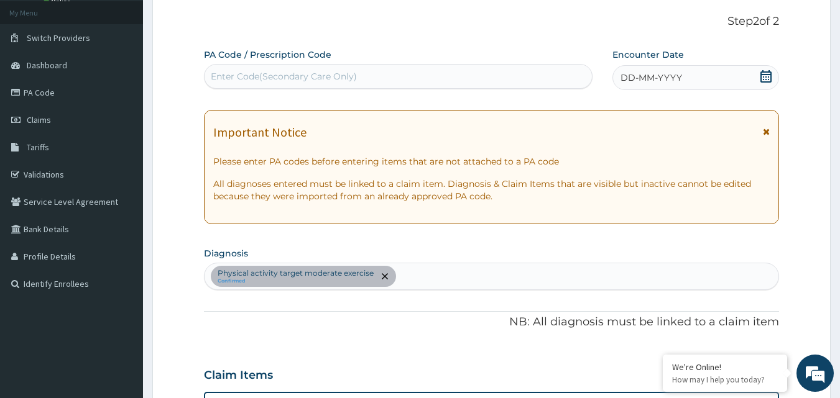
scroll to position [70, 0]
click at [309, 80] on div "Enter Code(Secondary Care Only)" at bounding box center [284, 77] width 146 height 12
paste input "PA/9ED358"
type input "PA/9ED358"
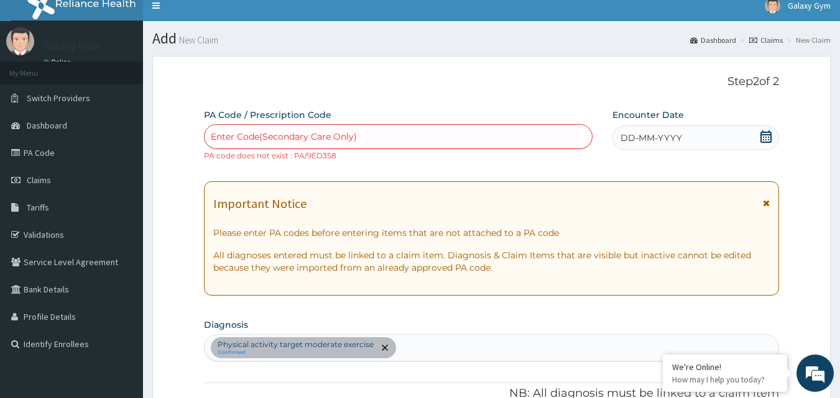
scroll to position [0, 0]
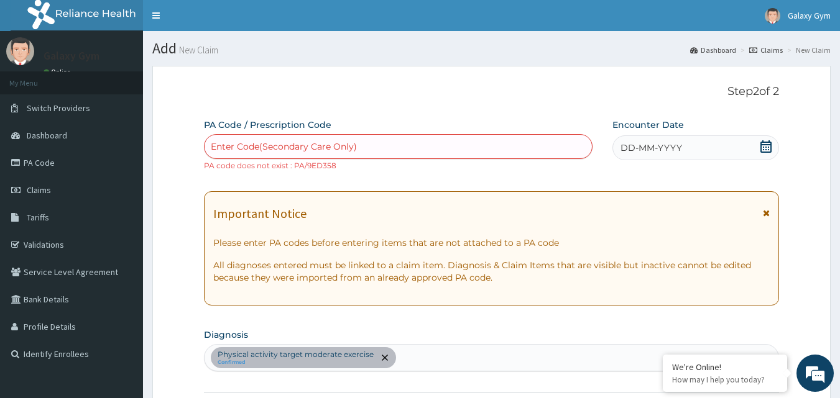
click at [368, 146] on div "Enter Code(Secondary Care Only)" at bounding box center [398, 147] width 388 height 20
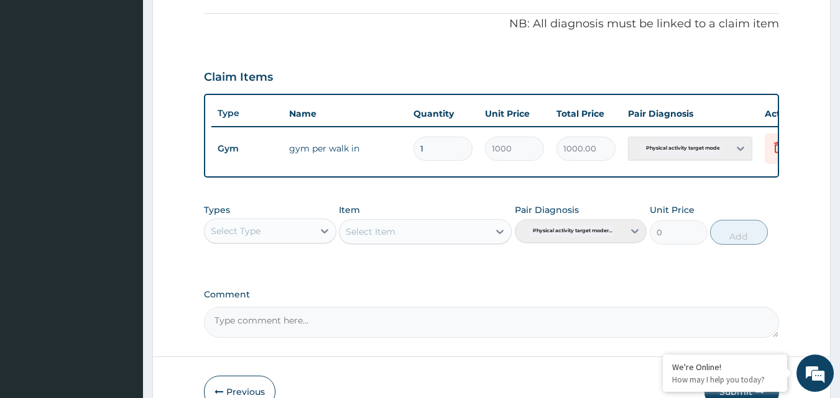
scroll to position [459, 0]
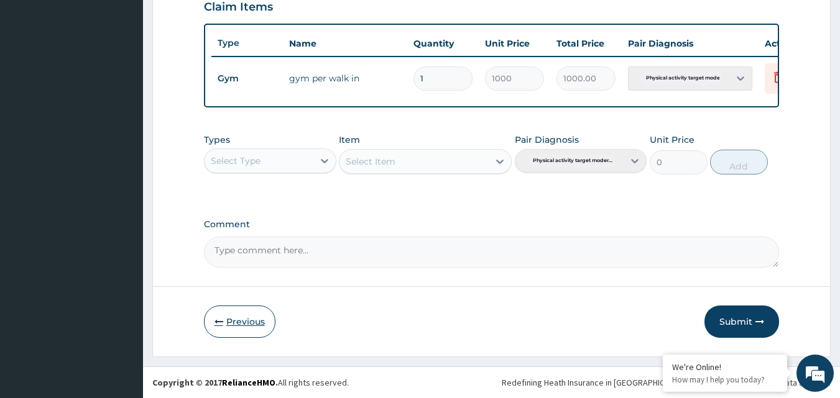
click at [254, 321] on button "Previous" at bounding box center [239, 322] width 71 height 32
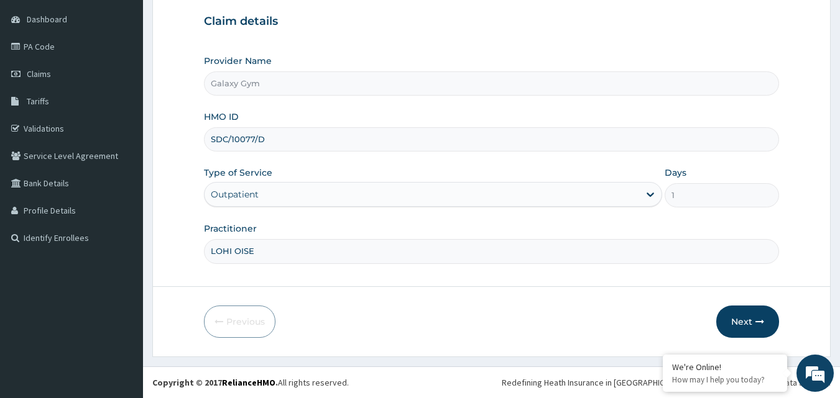
click at [285, 138] on input "SDC/10077/D" at bounding box center [491, 139] width 575 height 24
type input "SDC/10077/C"
click at [749, 319] on button "Next" at bounding box center [747, 322] width 63 height 32
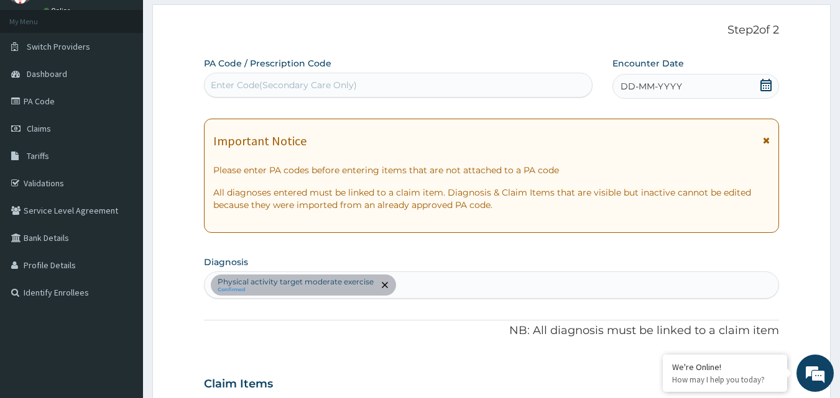
scroll to position [0, 0]
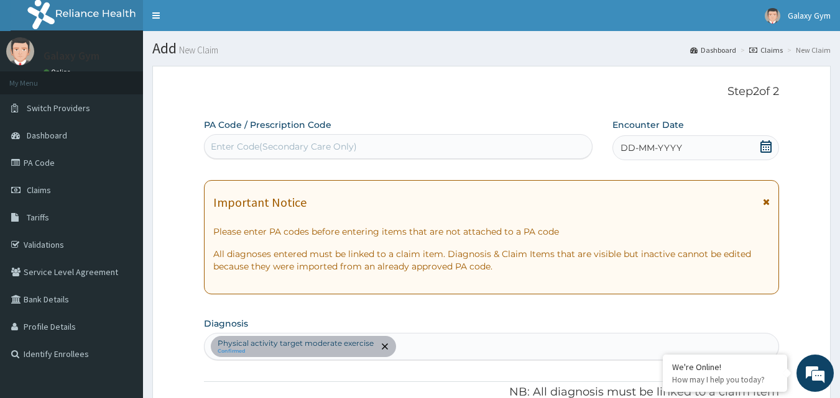
click at [320, 143] on div "Enter Code(Secondary Care Only)" at bounding box center [284, 146] width 146 height 12
paste input "PA/9ED358"
type input "PA/9ED358"
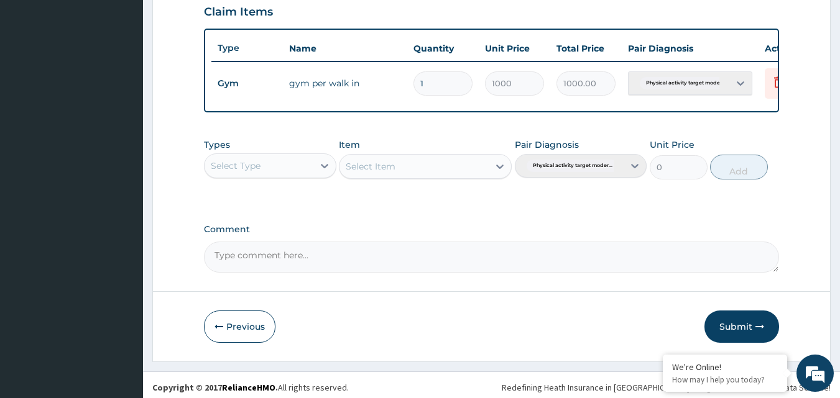
scroll to position [459, 0]
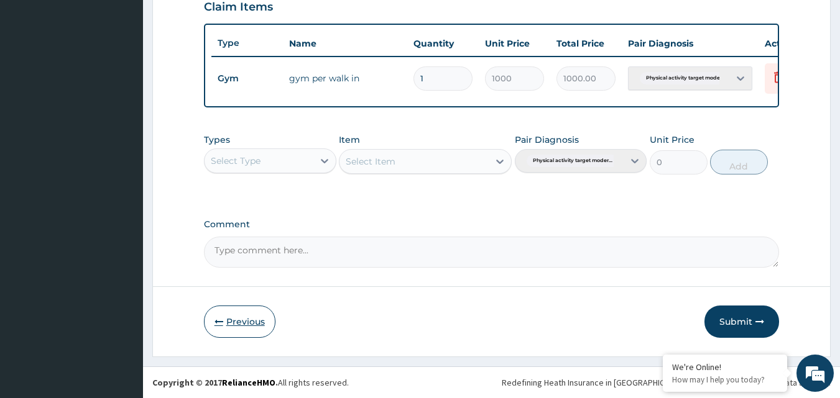
click at [241, 328] on button "Previous" at bounding box center [239, 322] width 71 height 32
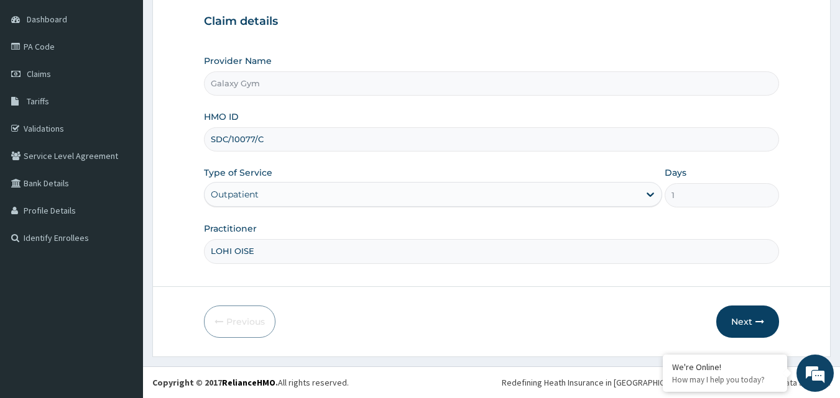
click at [286, 146] on input "SDC/10077/C" at bounding box center [491, 139] width 575 height 24
type input "SDC/10077/B"
click at [751, 314] on button "Next" at bounding box center [747, 322] width 63 height 32
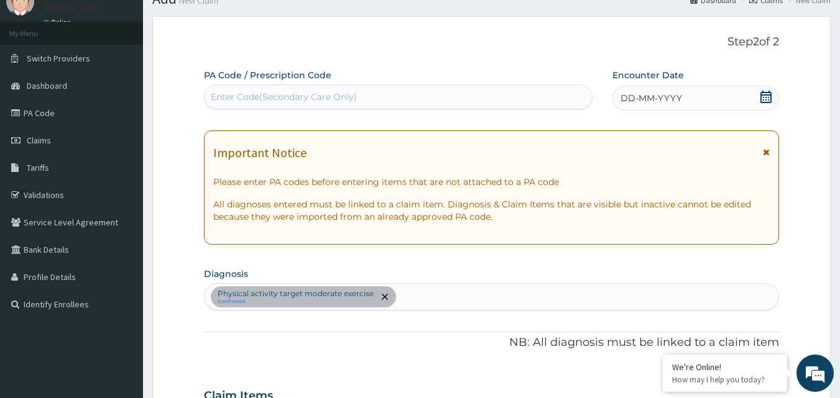
scroll to position [0, 0]
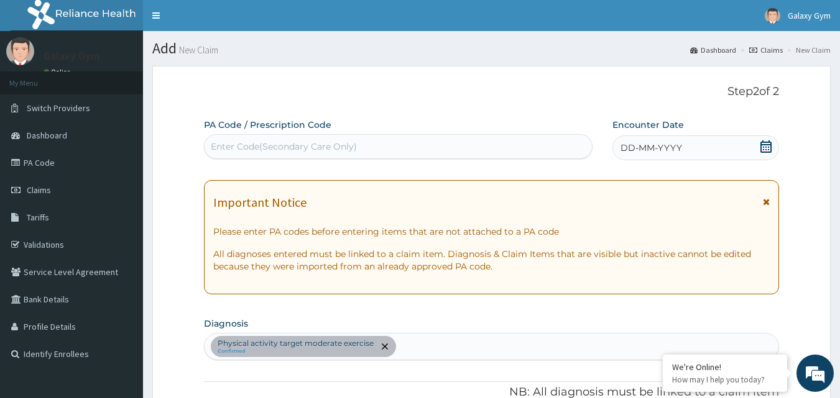
click at [232, 152] on div "Enter Code(Secondary Care Only)" at bounding box center [284, 146] width 146 height 12
paste input "PA/9ED358"
type input "PA/9ED358"
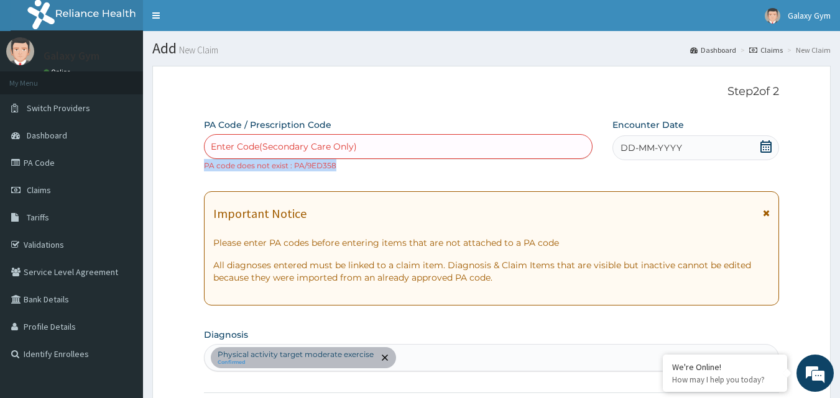
drag, startPoint x: 334, startPoint y: 165, endPoint x: 204, endPoint y: 166, distance: 129.9
click at [204, 166] on small "PA code does not exist : PA/9ED358" at bounding box center [270, 165] width 132 height 9
copy small "PA code does not exist : PA/9ED358"
click at [295, 86] on p "Step 2 of 2" at bounding box center [491, 92] width 575 height 14
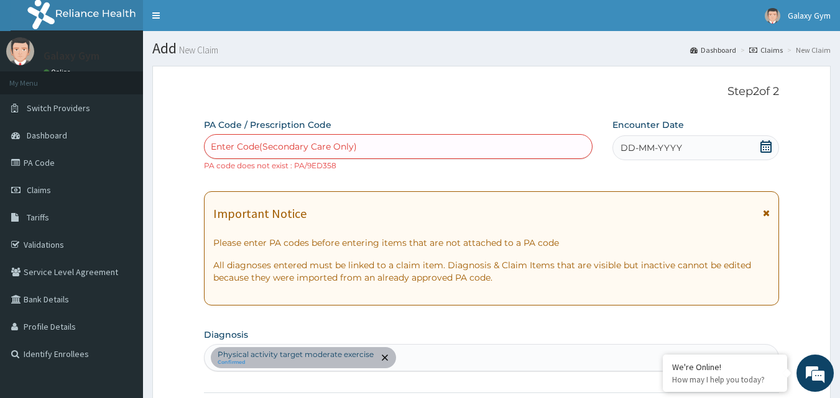
click at [390, 245] on p "Please enter PA codes before entering items that are not attached to a PA code" at bounding box center [491, 243] width 557 height 12
click at [380, 242] on p "Please enter PA codes before entering items that are not attached to a PA code" at bounding box center [491, 243] width 557 height 12
click at [377, 236] on div "Important Notice Please enter PA codes before entering items that are not attac…" at bounding box center [491, 248] width 575 height 114
click at [398, 233] on div "Important Notice Please enter PA codes before entering items that are not attac…" at bounding box center [491, 248] width 575 height 114
